Goal: Task Accomplishment & Management: Manage account settings

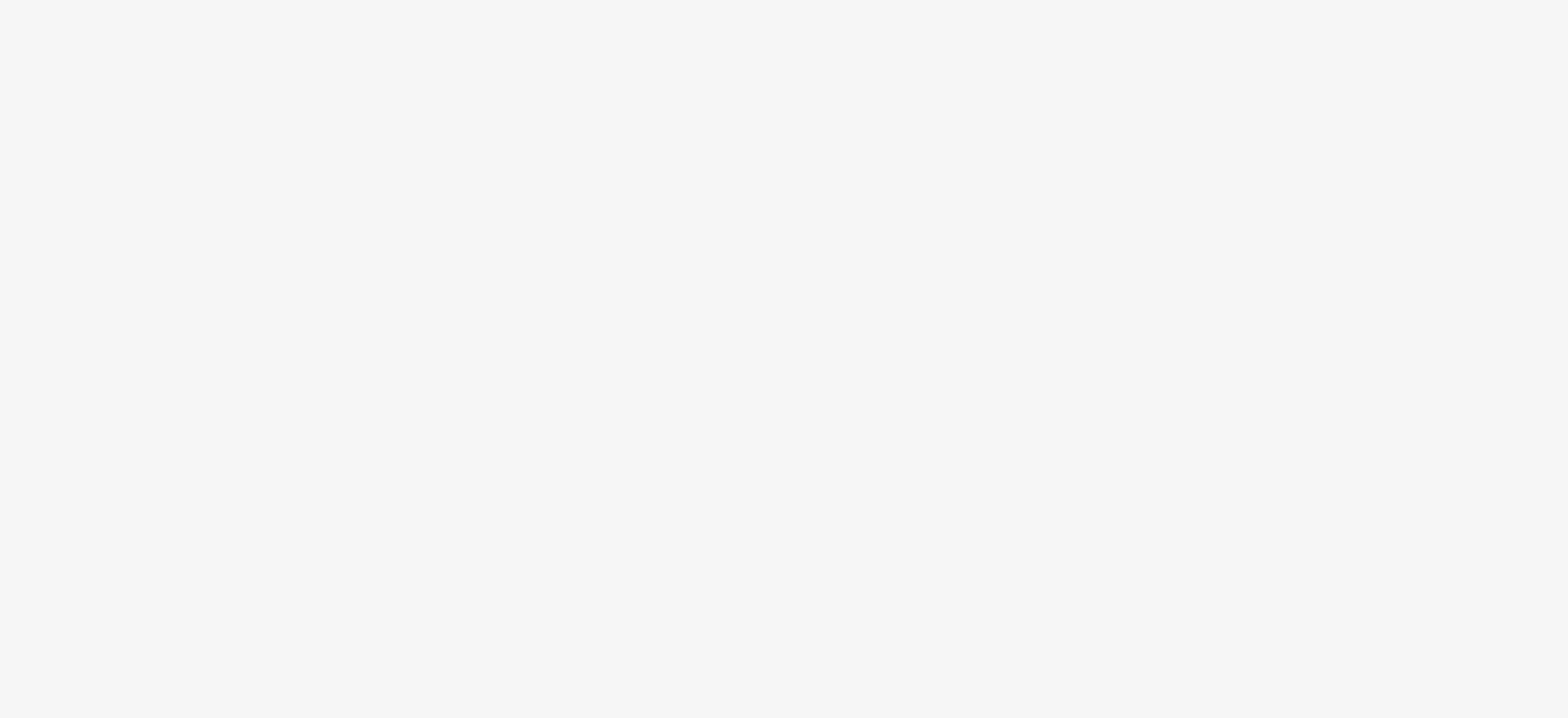
click at [662, 183] on body at bounding box center [784, 359] width 1568 height 718
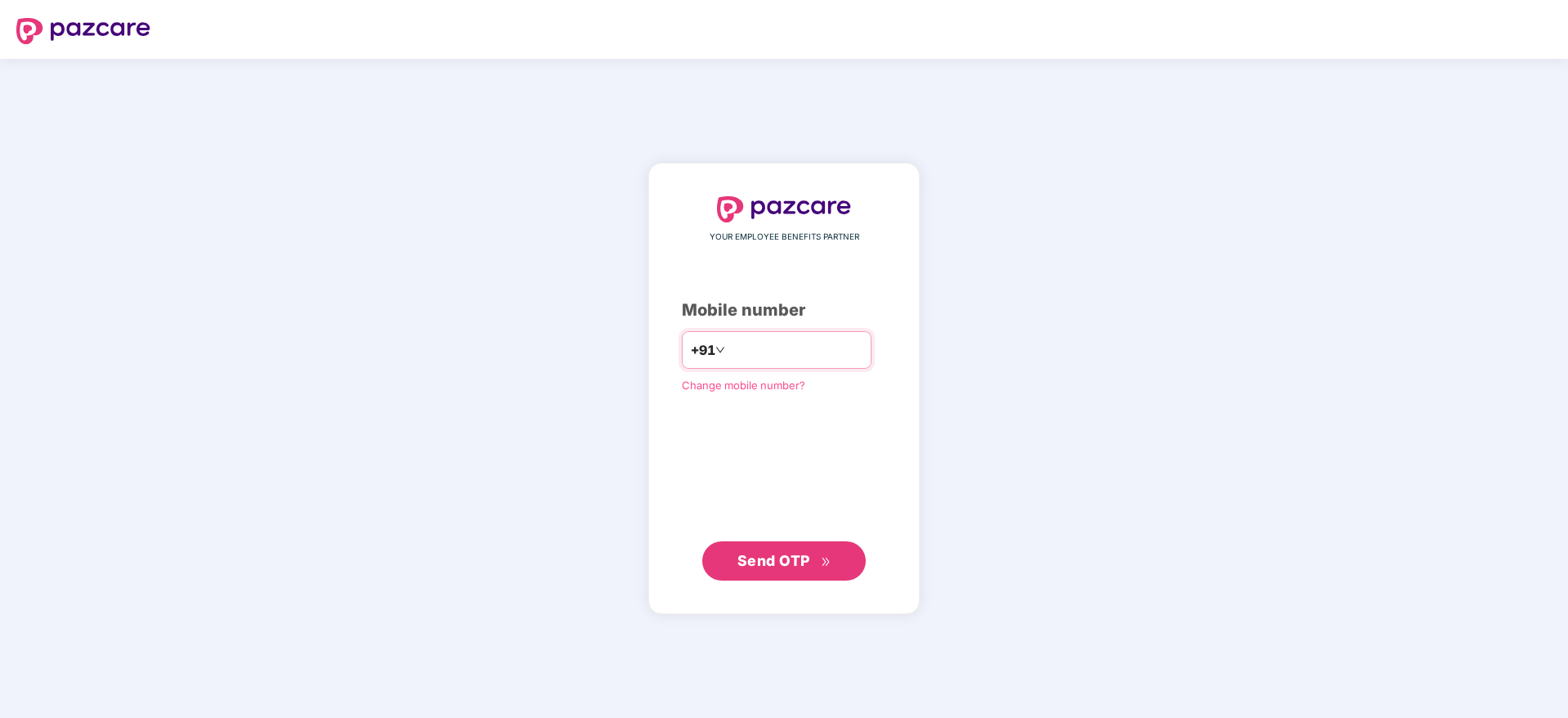
click at [785, 357] on input "number" at bounding box center [795, 350] width 134 height 26
type input "**********"
click at [772, 556] on span "Send OTP" at bounding box center [773, 560] width 72 height 17
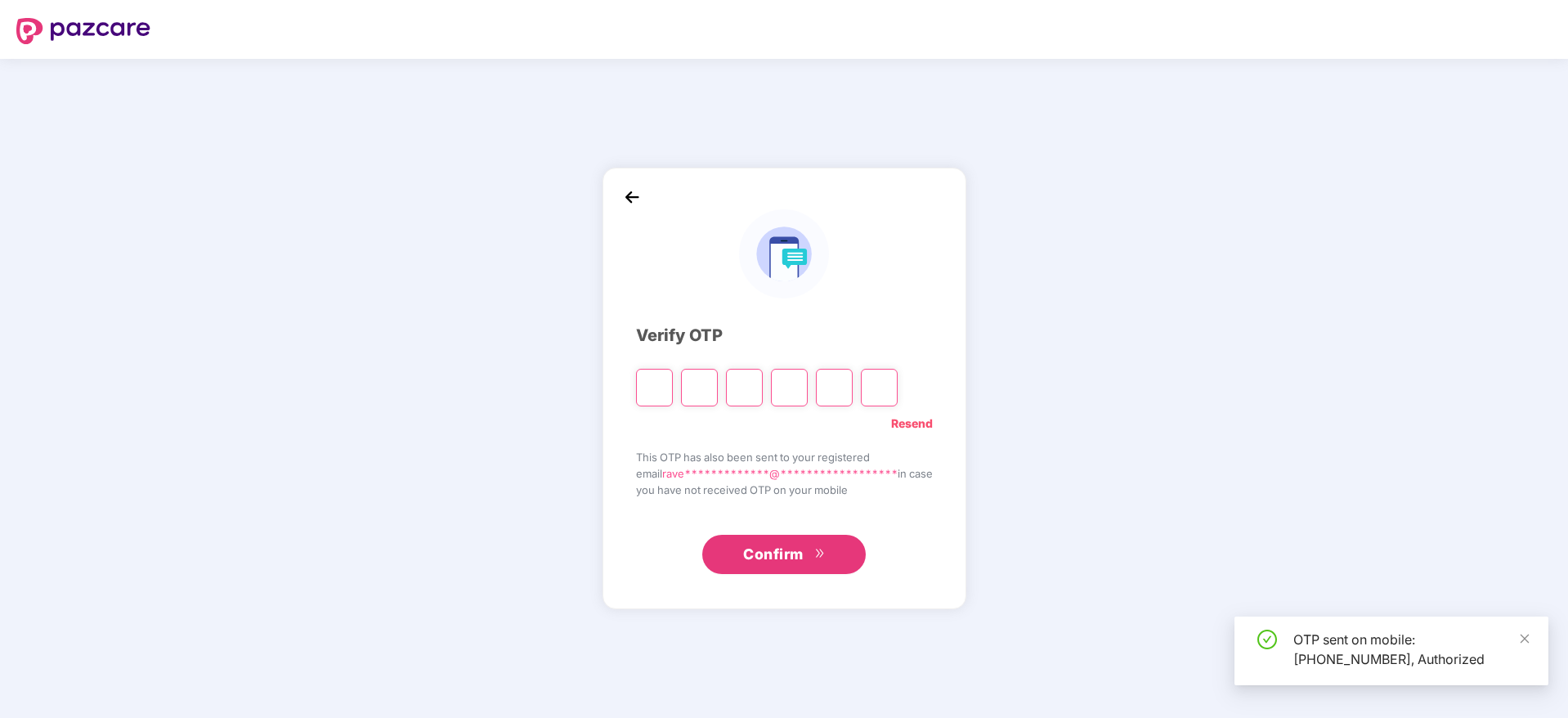
click at [651, 389] on input "Please enter verification code. Digit 1" at bounding box center [653, 387] width 37 height 38
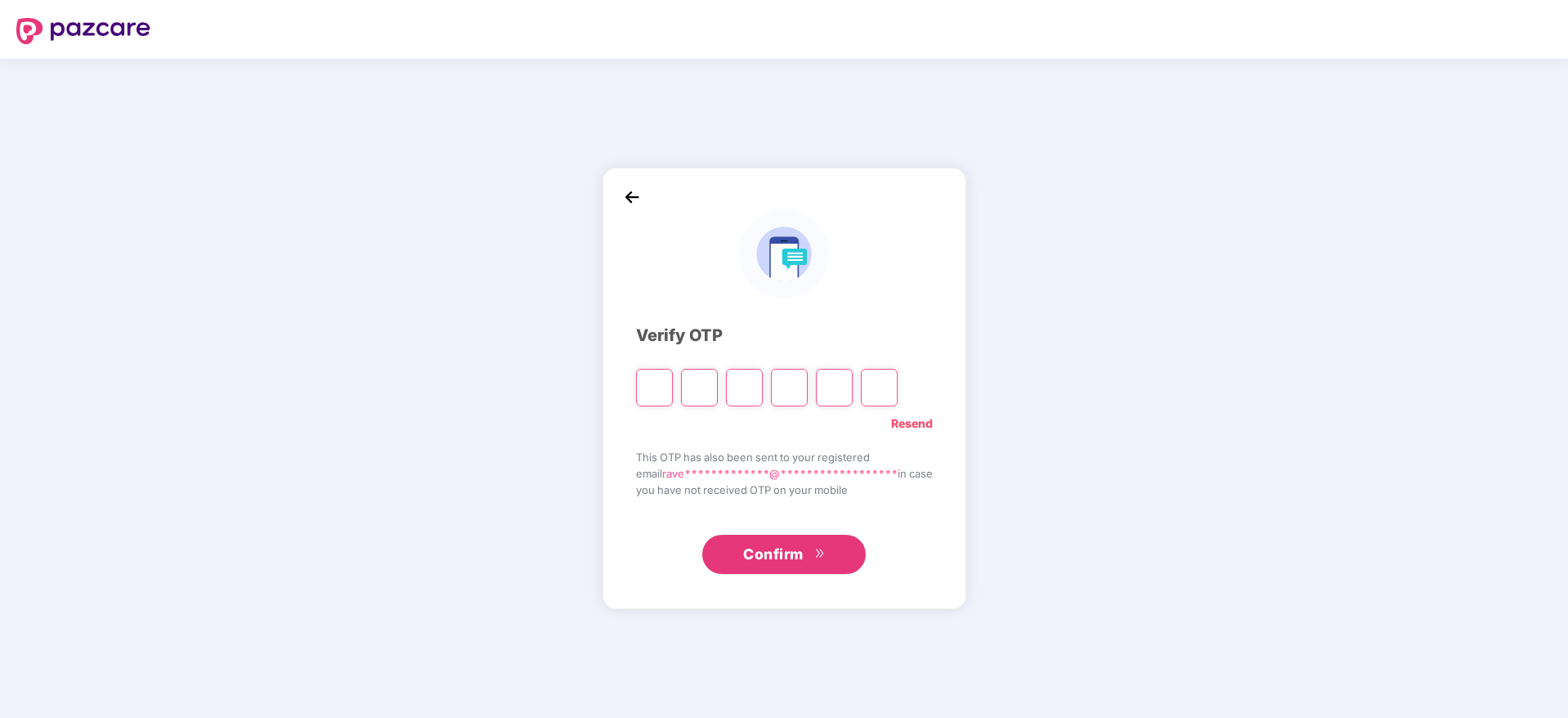
type input "*"
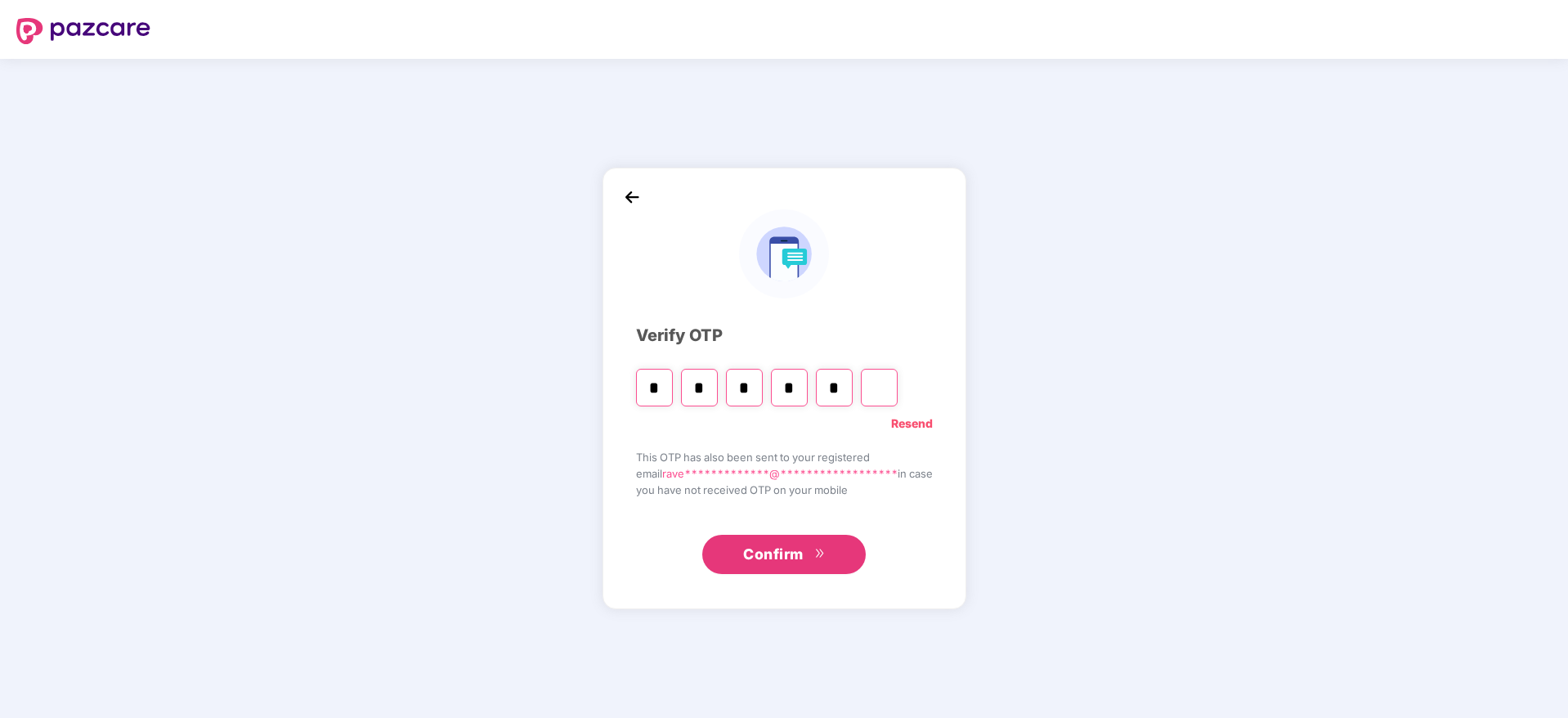
type input "*"
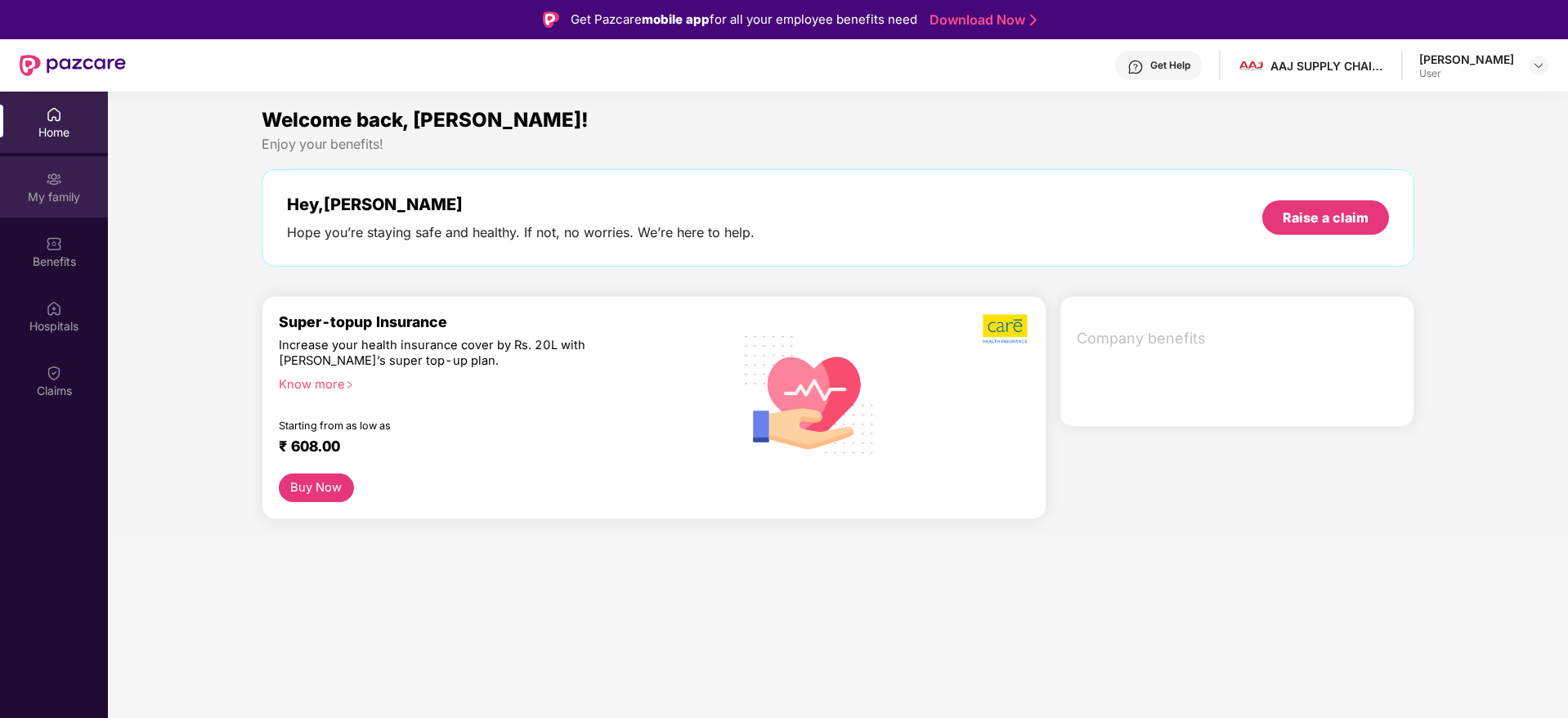
click at [52, 216] on div "My family" at bounding box center [53, 187] width 108 height 61
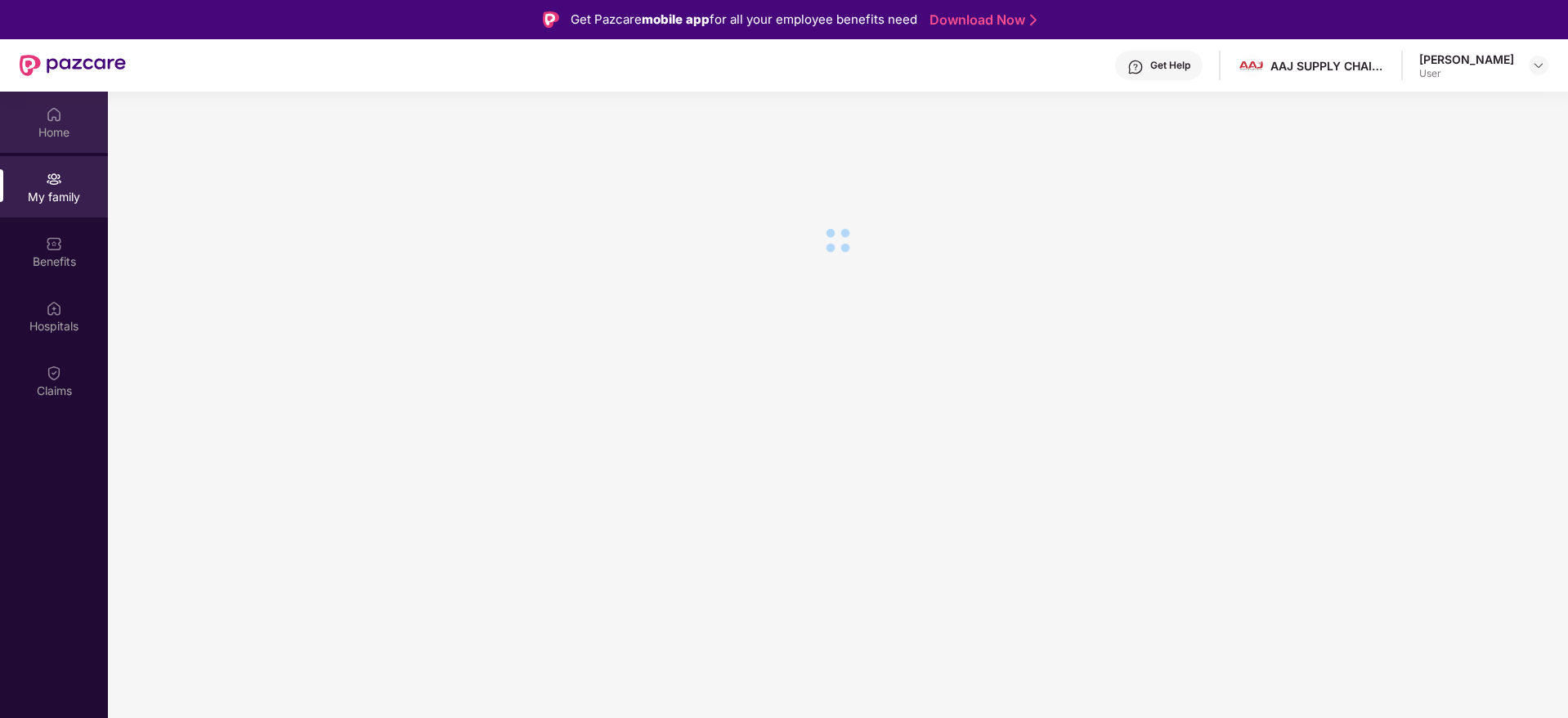
click at [49, 134] on div "Home" at bounding box center [53, 133] width 108 height 17
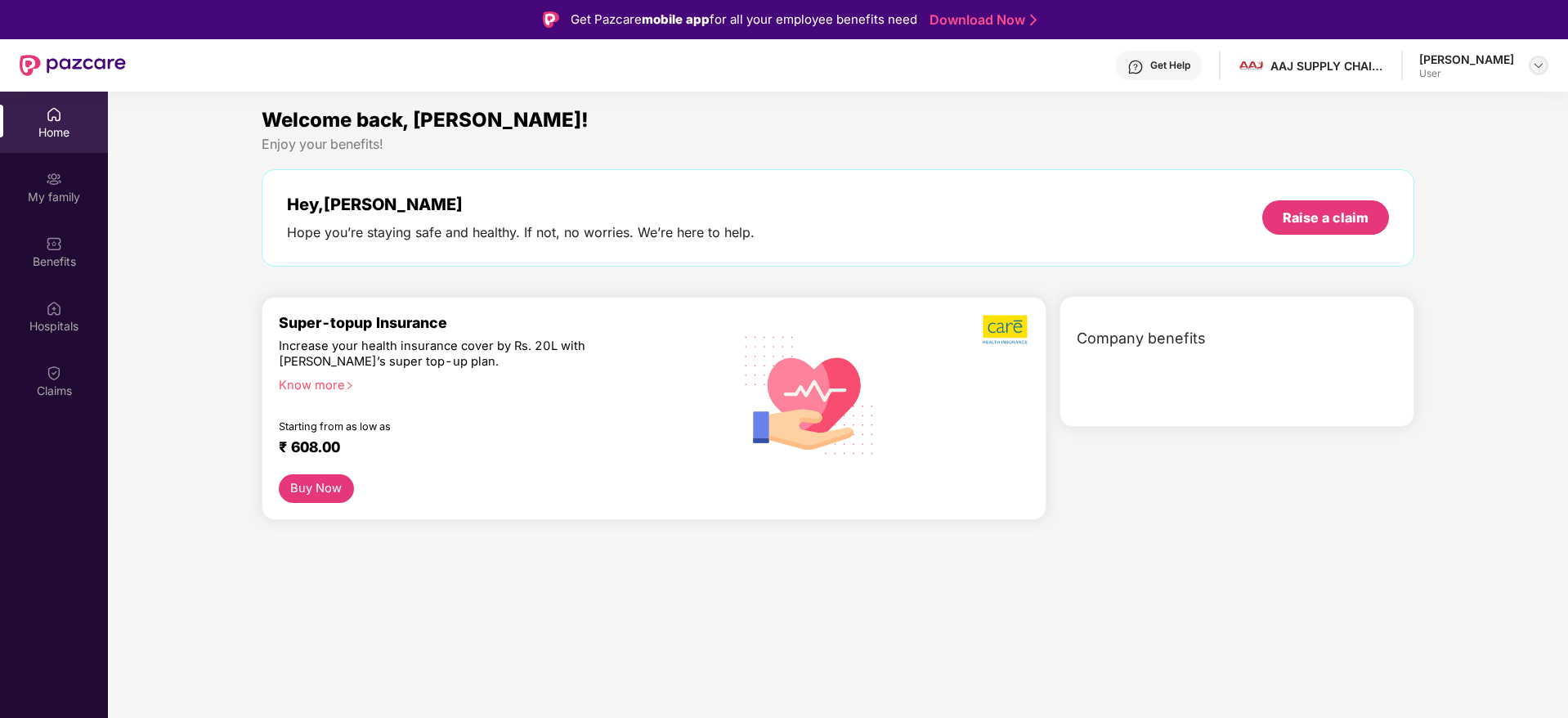
click at [1539, 68] on img at bounding box center [1537, 64] width 13 height 13
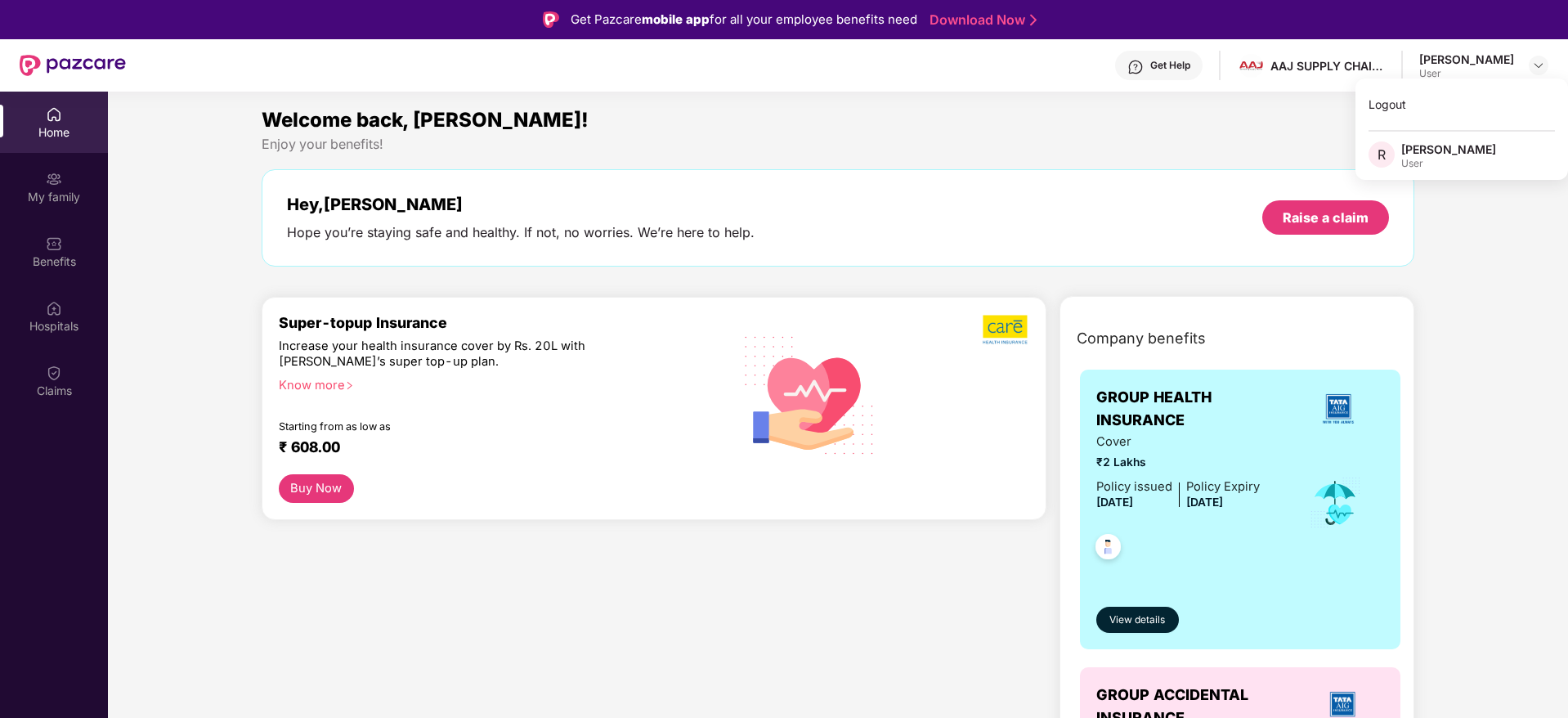
click at [1470, 215] on div "Welcome back, Raveena! Enjoy your benefits! Hey, Raveena Hope you’re staying sa…" at bounding box center [837, 545] width 1473 height 879
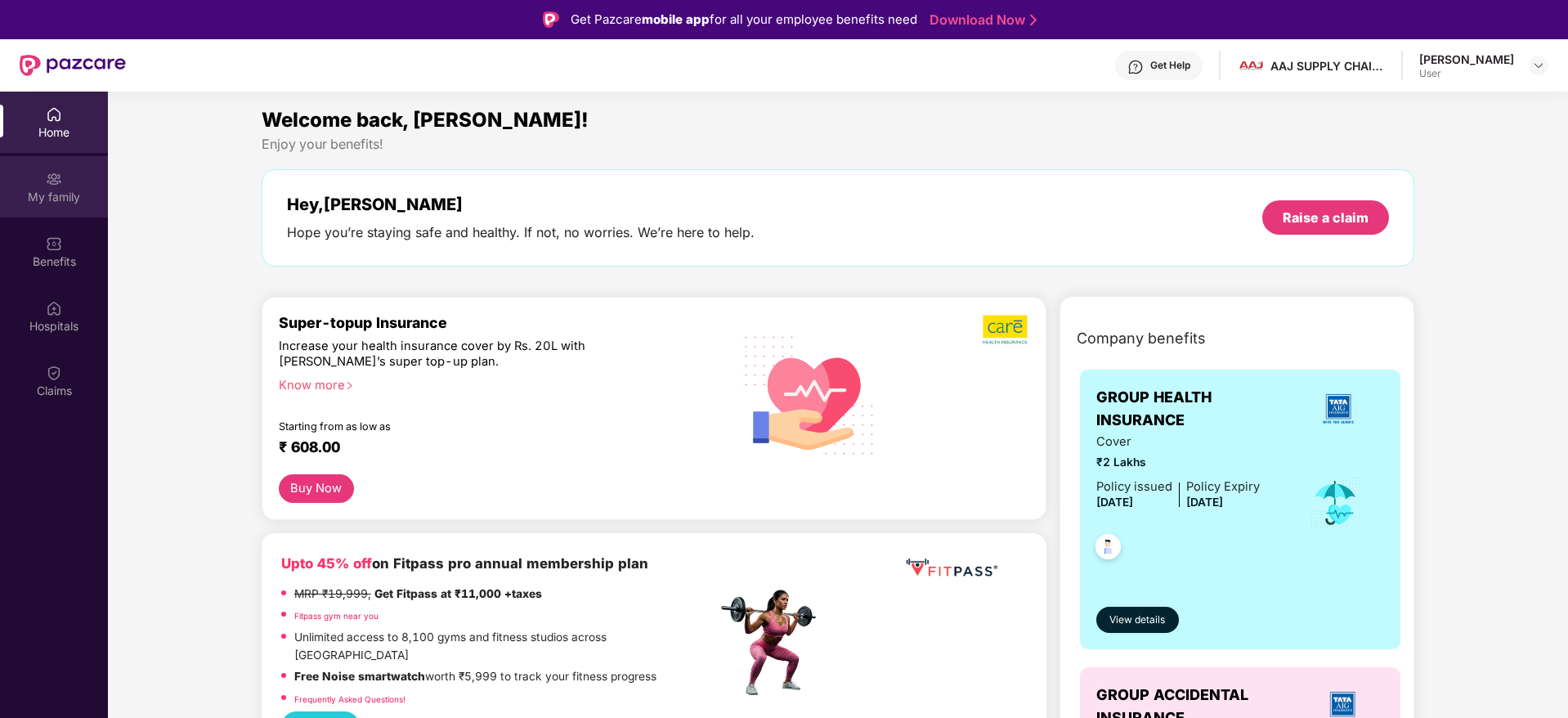
click at [77, 201] on div "My family" at bounding box center [53, 197] width 108 height 17
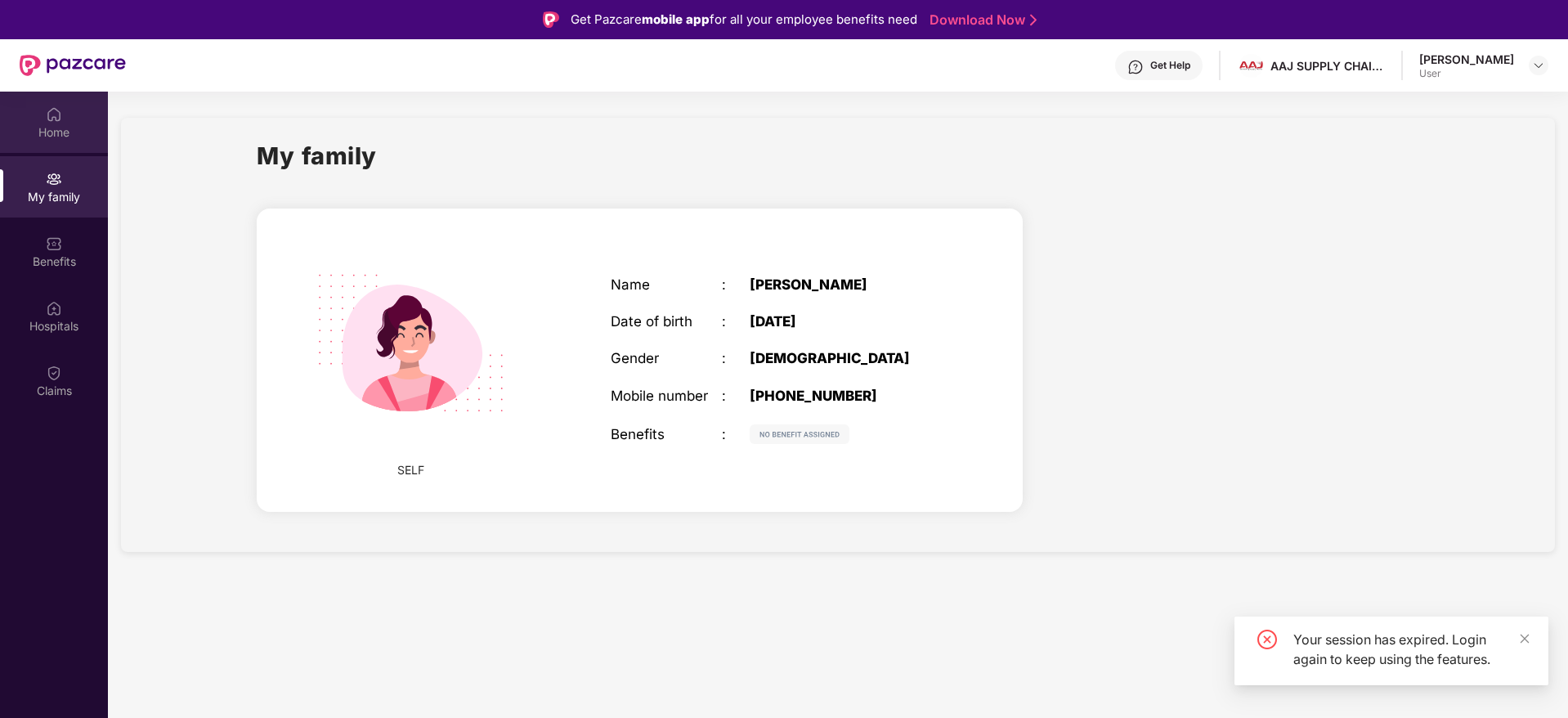
click at [50, 125] on div "Home" at bounding box center [53, 133] width 108 height 17
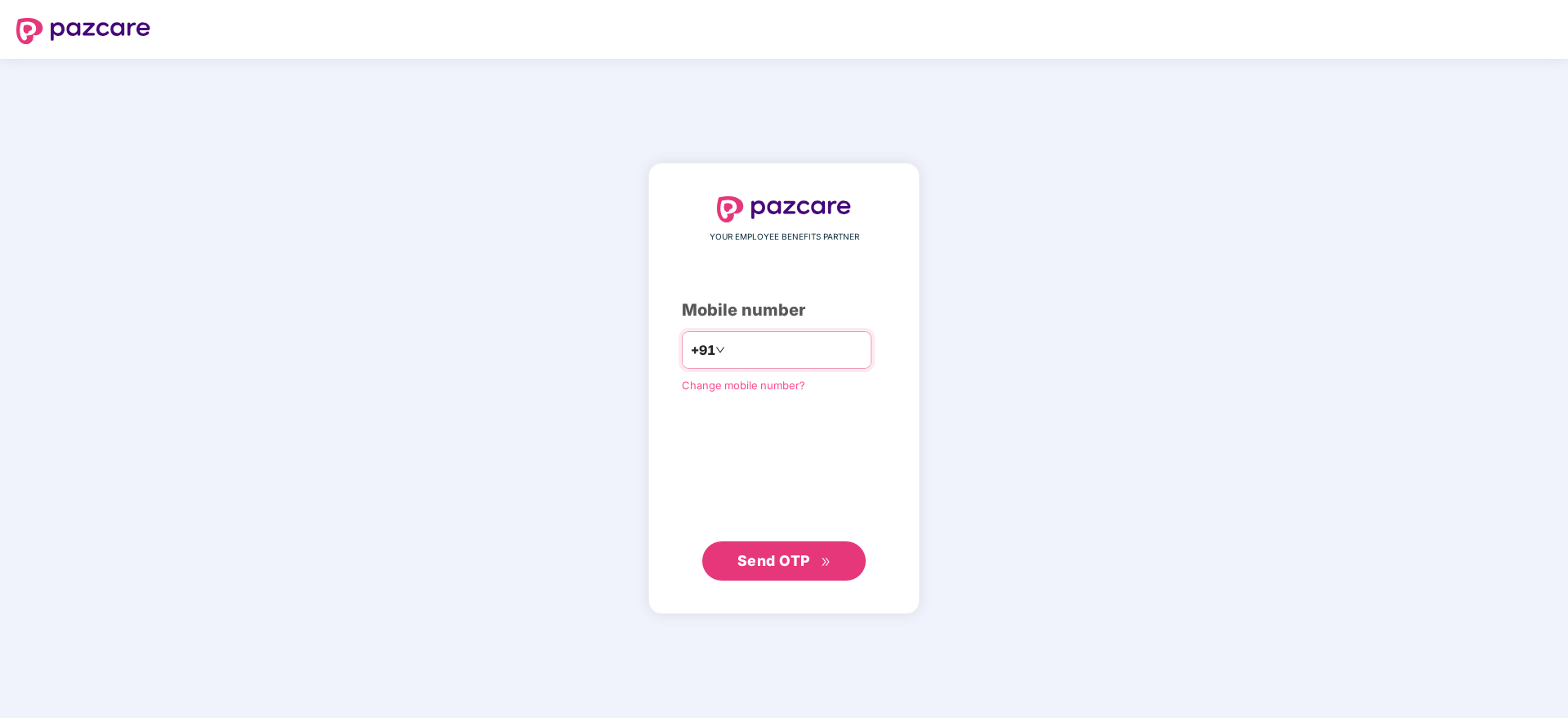
click at [750, 358] on input "number" at bounding box center [795, 350] width 134 height 26
